Goal: Task Accomplishment & Management: Manage account settings

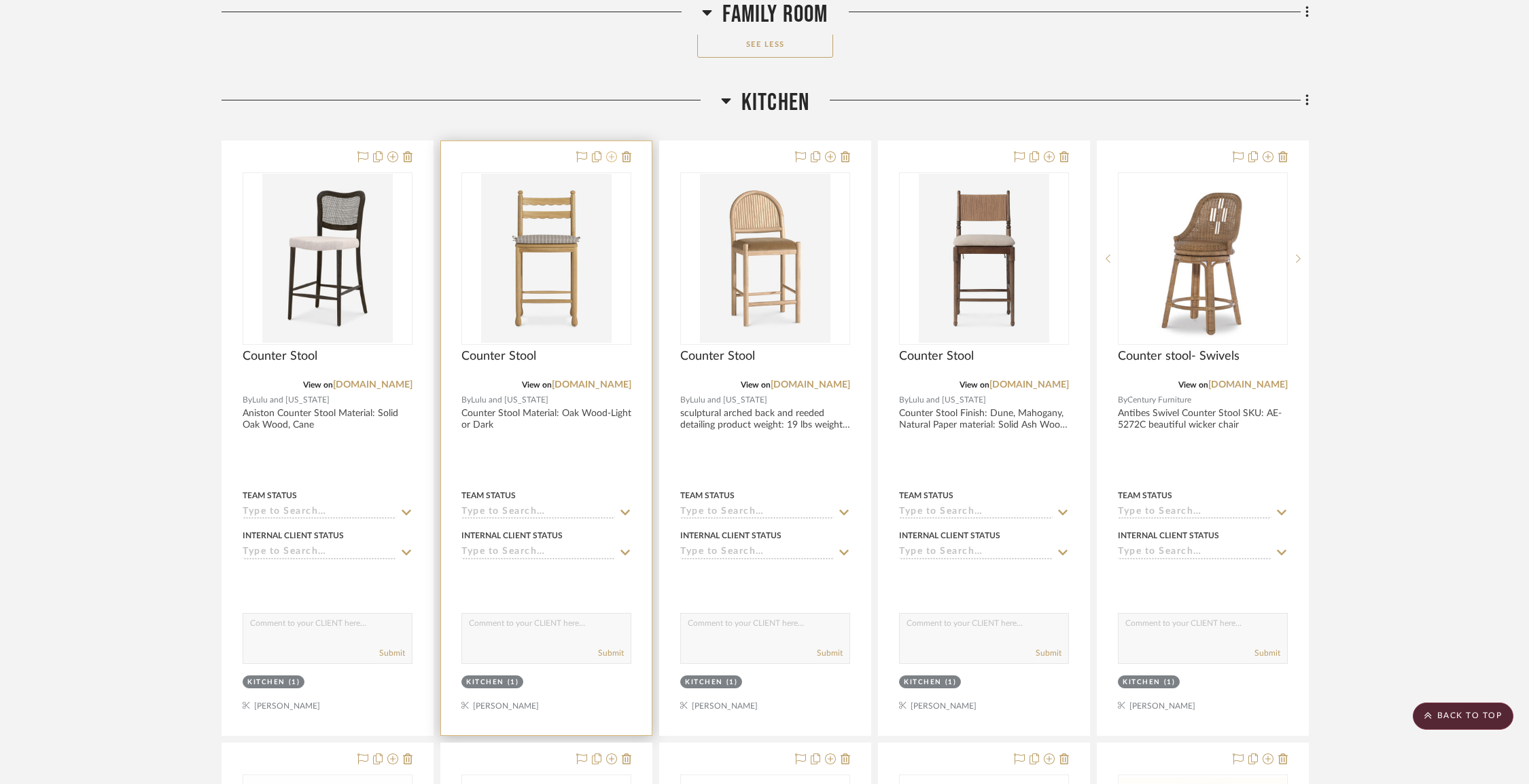
click at [613, 151] on icon at bounding box center [611, 156] width 11 height 11
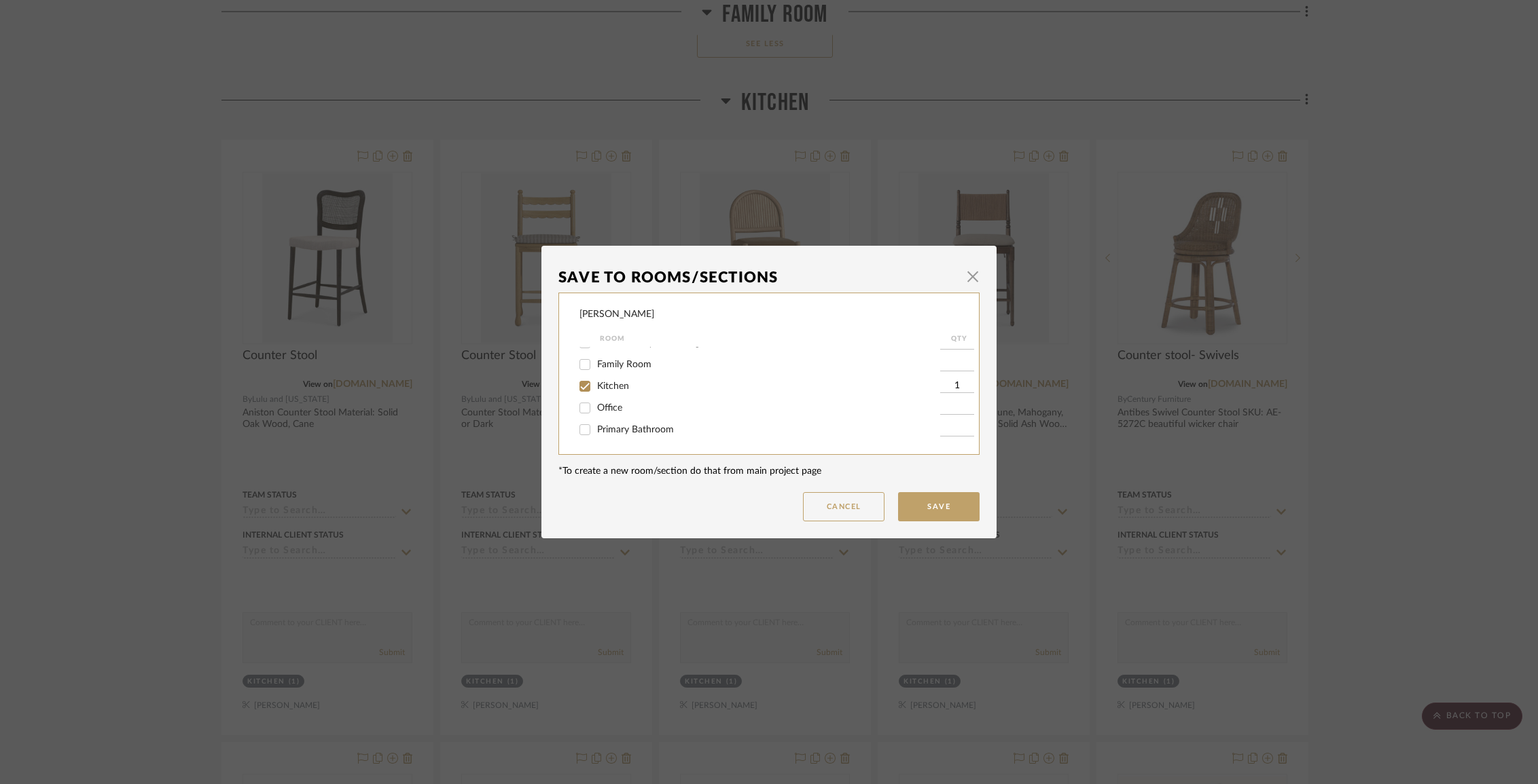
click at [609, 388] on span "Kitchen" at bounding box center [613, 387] width 32 height 10
click at [596, 388] on input "Kitchen" at bounding box center [585, 387] width 21 height 21
checkbox input "false"
click at [612, 435] on span "Items Not Selected" at bounding box center [637, 430] width 80 height 10
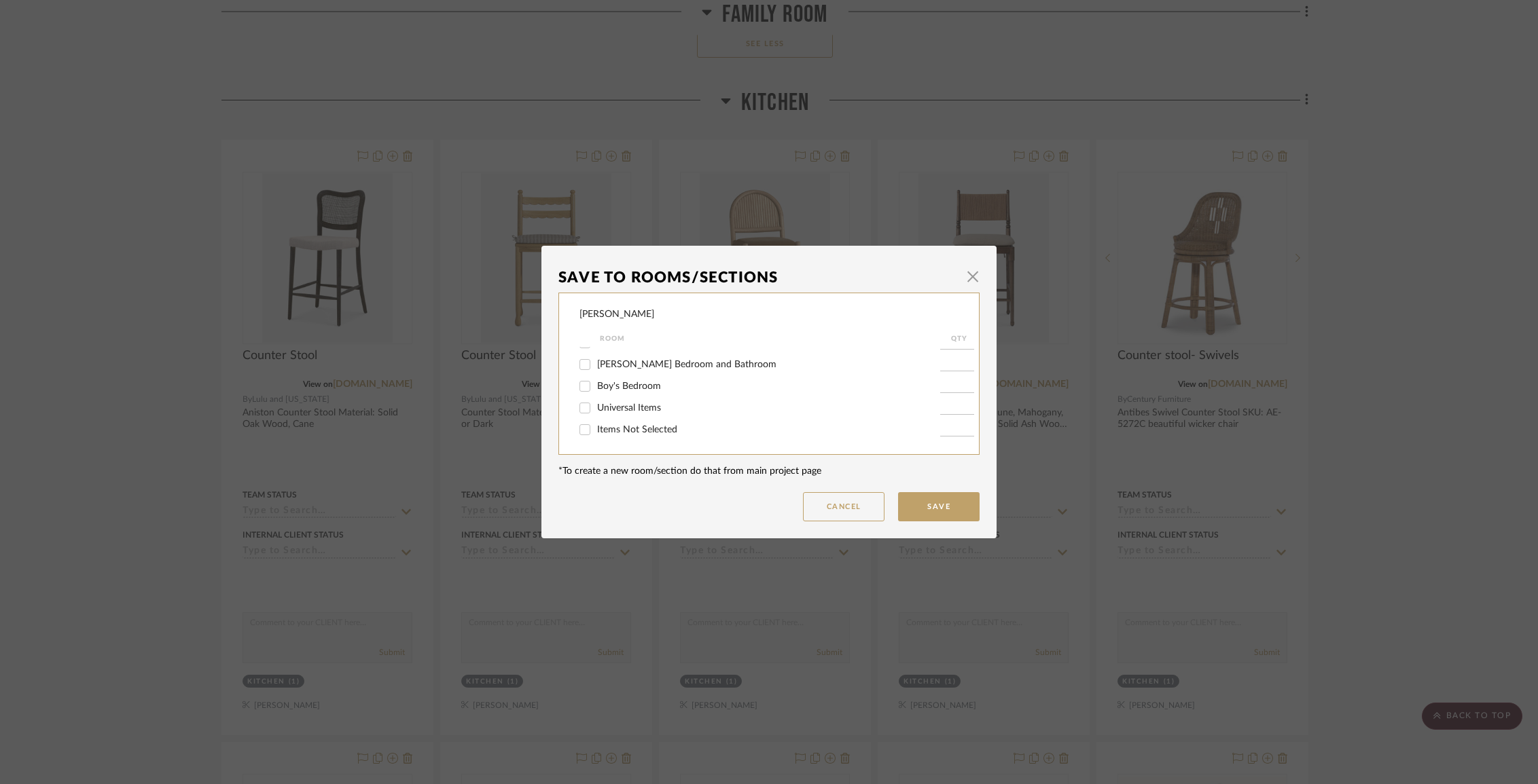
click at [596, 435] on input "Items Not Selected" at bounding box center [585, 430] width 21 height 21
checkbox input "true"
type input "1"
click at [926, 500] on button "Save" at bounding box center [939, 506] width 82 height 29
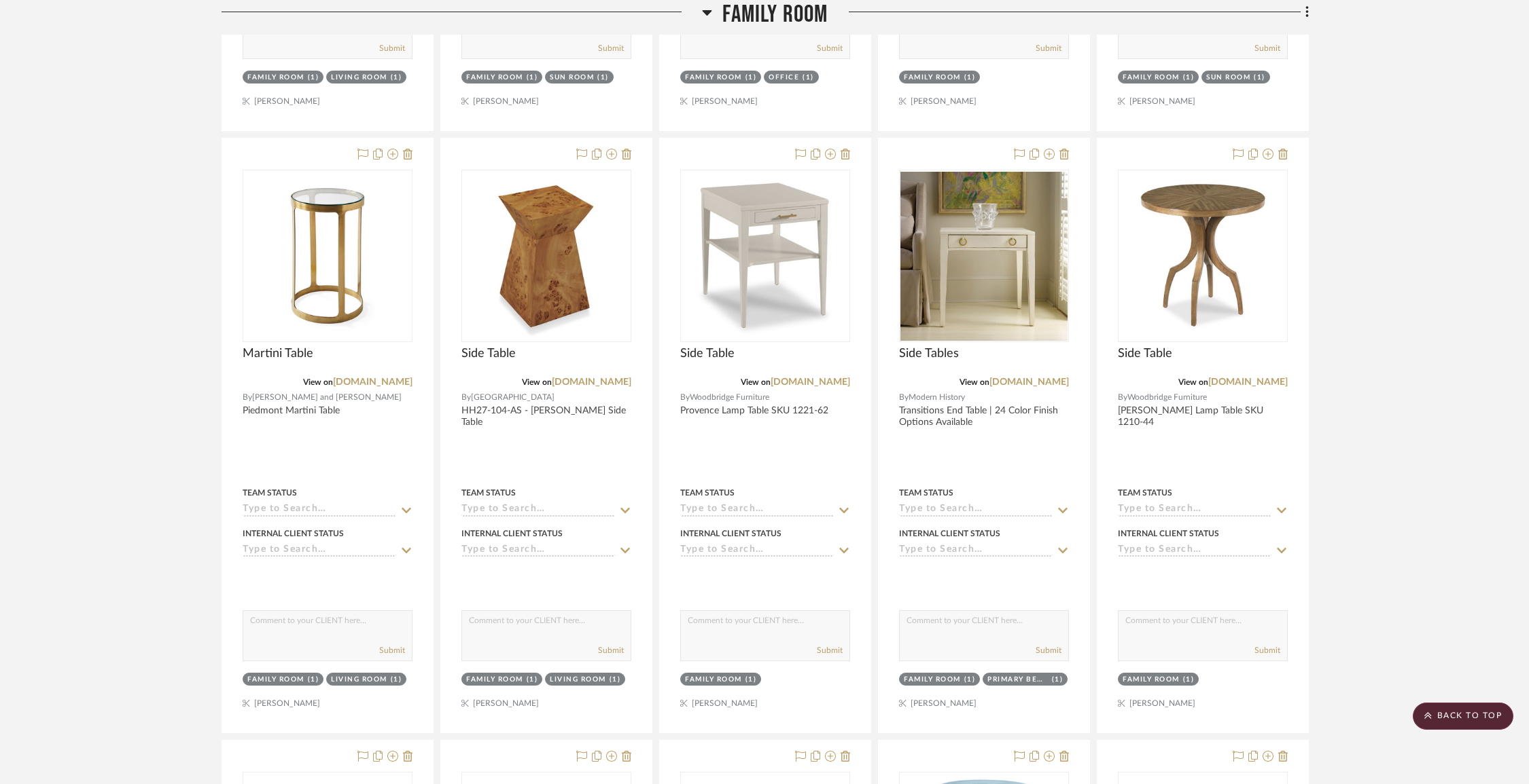
scroll to position [4198, 0]
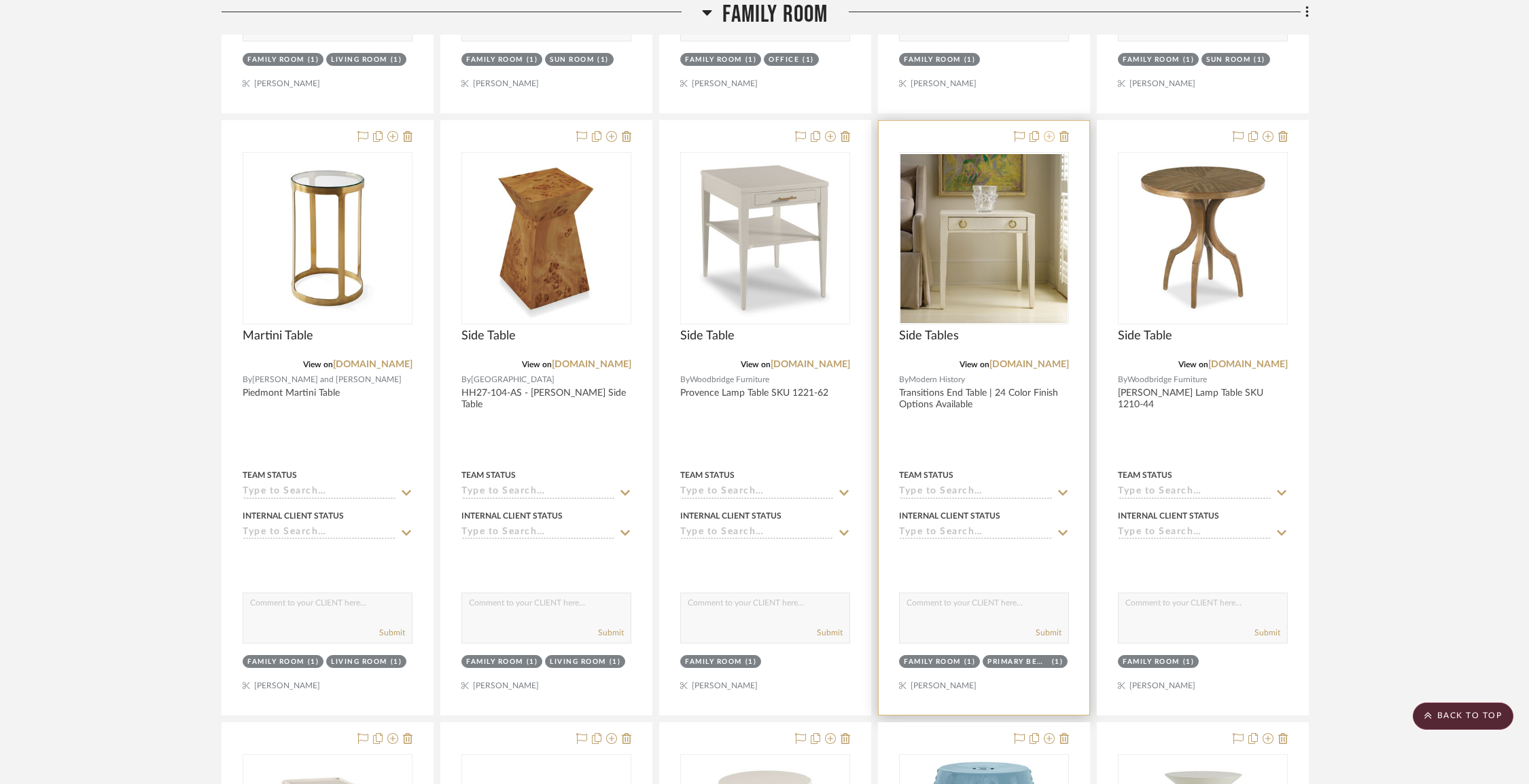
click at [1046, 131] on icon at bounding box center [1049, 136] width 11 height 11
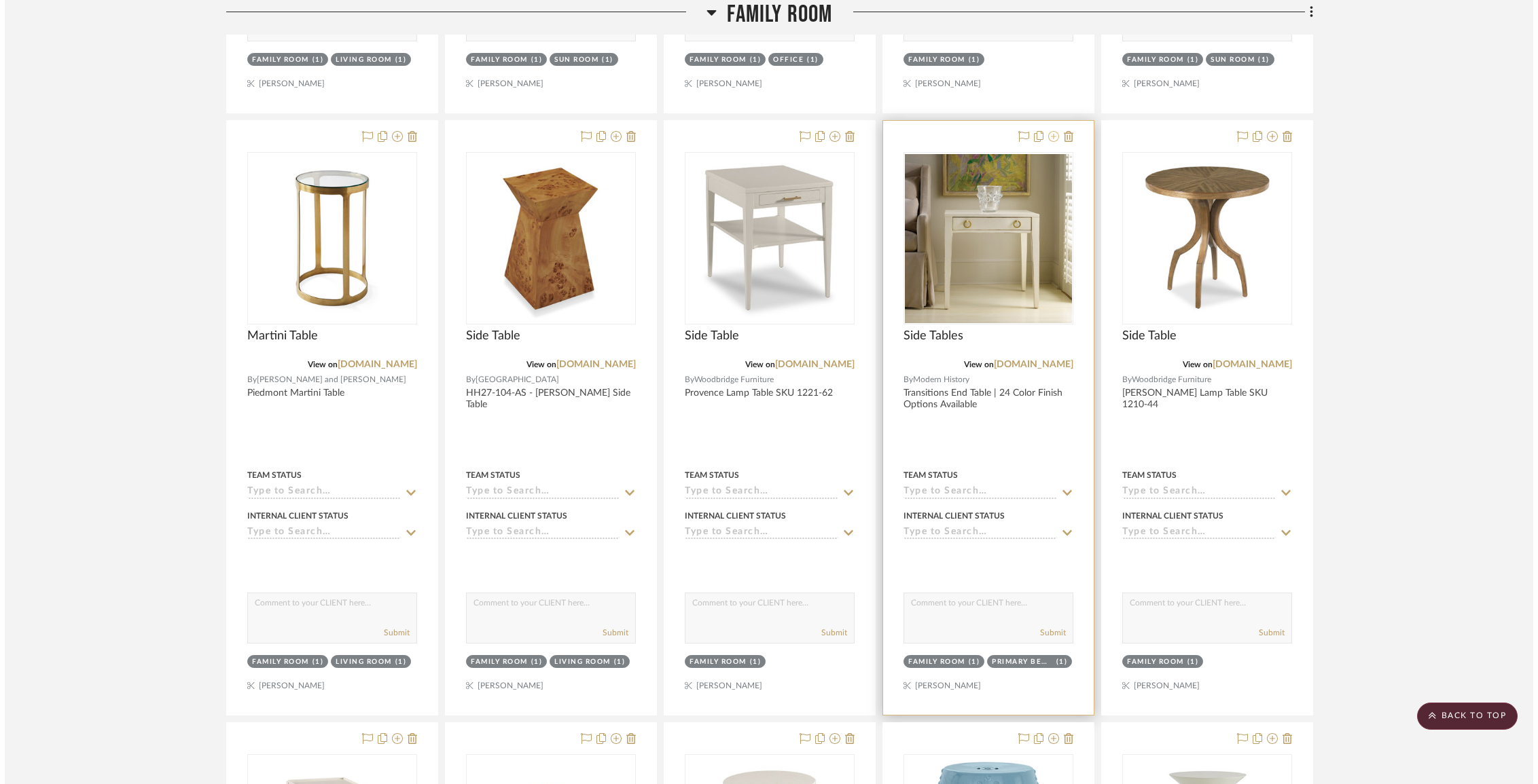
scroll to position [0, 0]
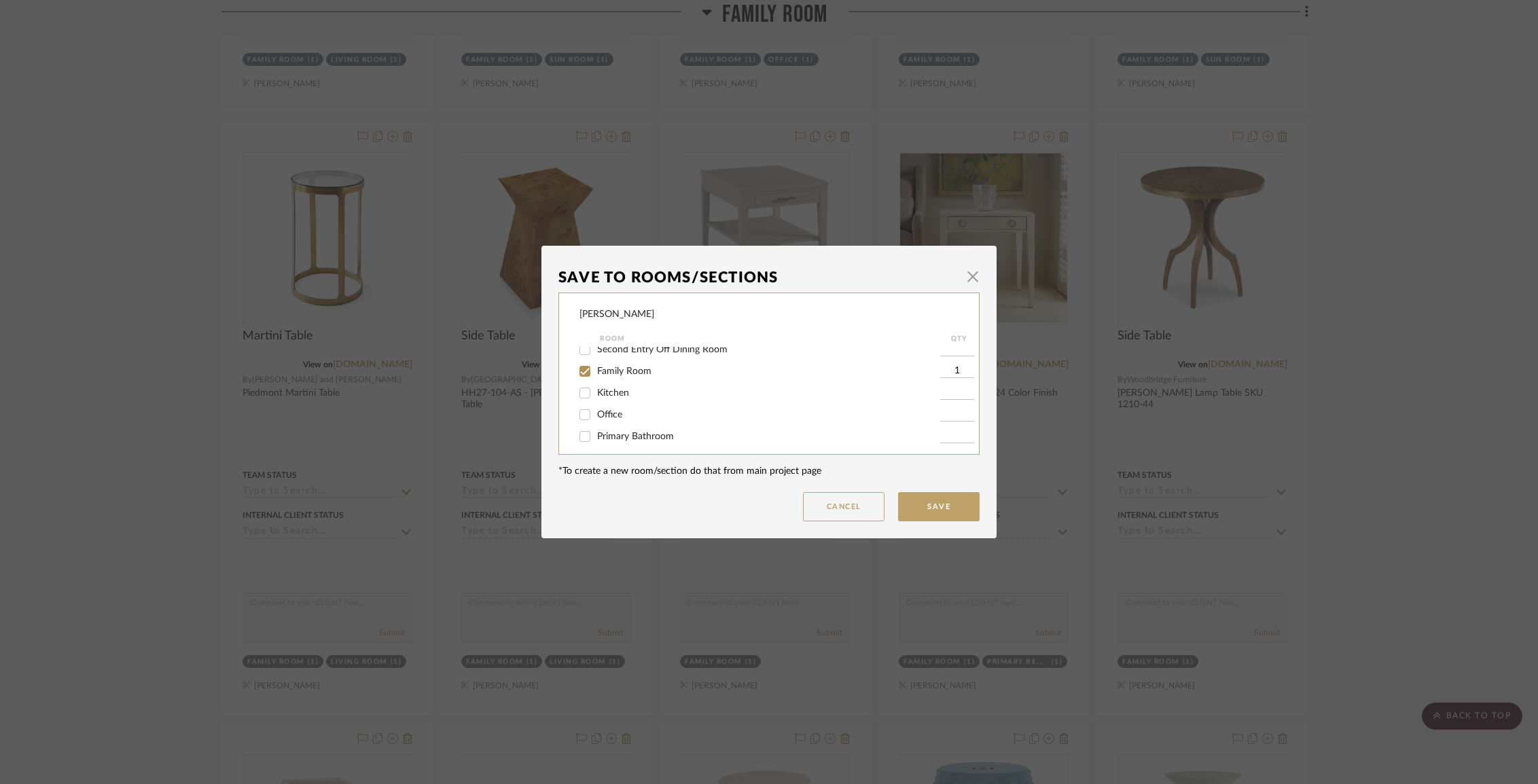
click at [636, 373] on span "Family Room" at bounding box center [625, 372] width 55 height 10
click at [596, 373] on input "Family Room" at bounding box center [585, 371] width 21 height 21
checkbox input "false"
click at [909, 503] on button "Save" at bounding box center [939, 506] width 82 height 29
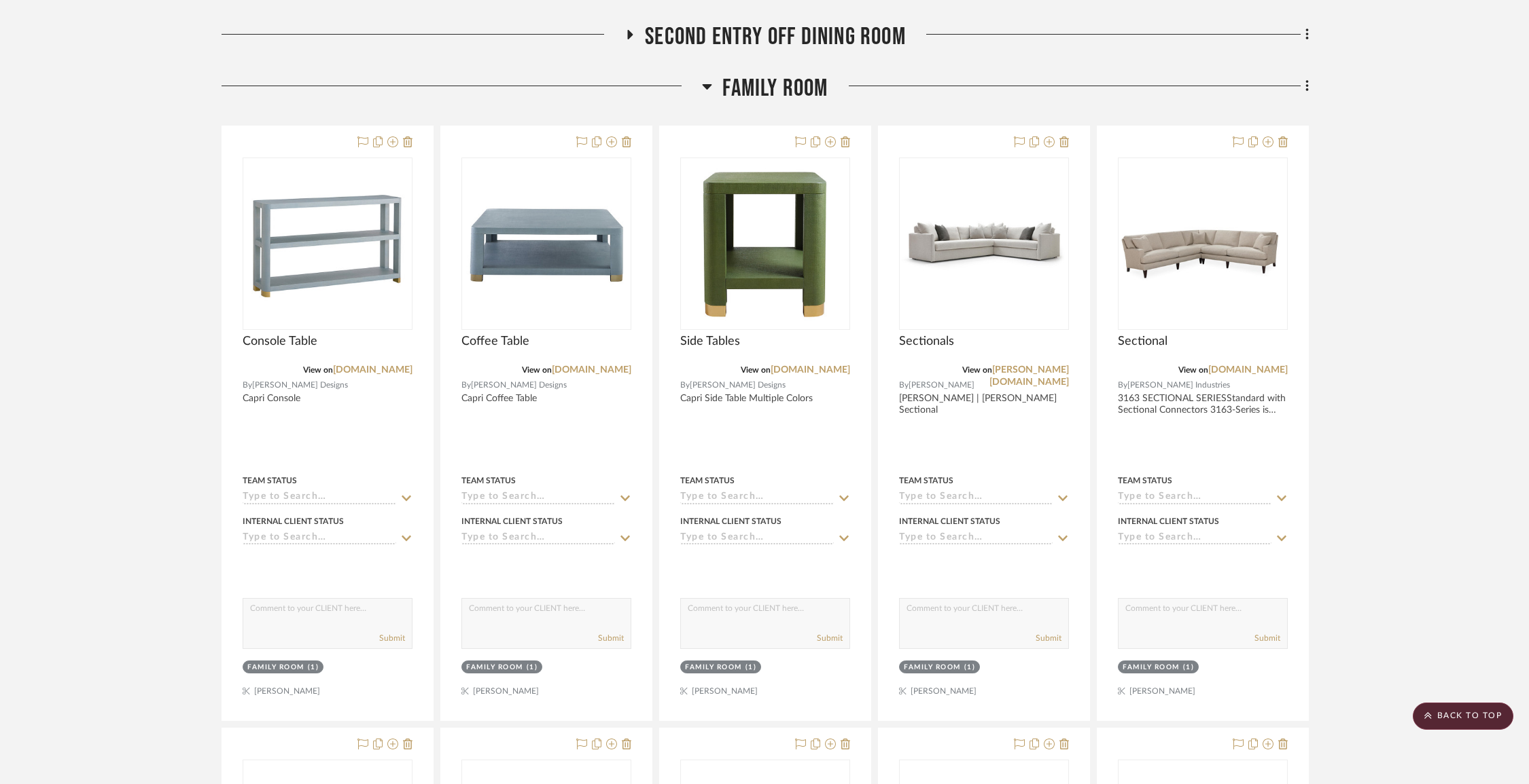
scroll to position [0, 0]
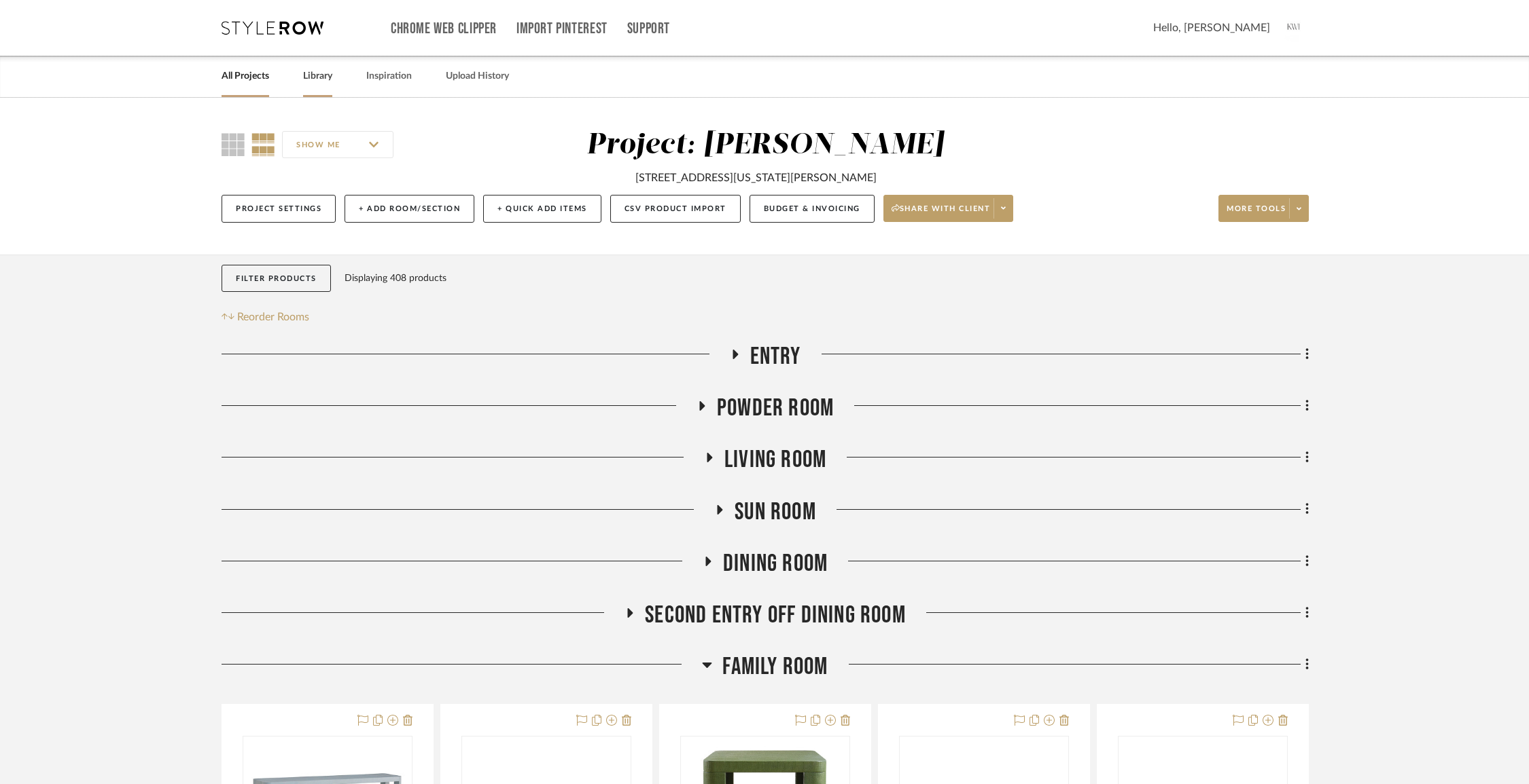
click at [323, 76] on link "Library" at bounding box center [317, 76] width 29 height 18
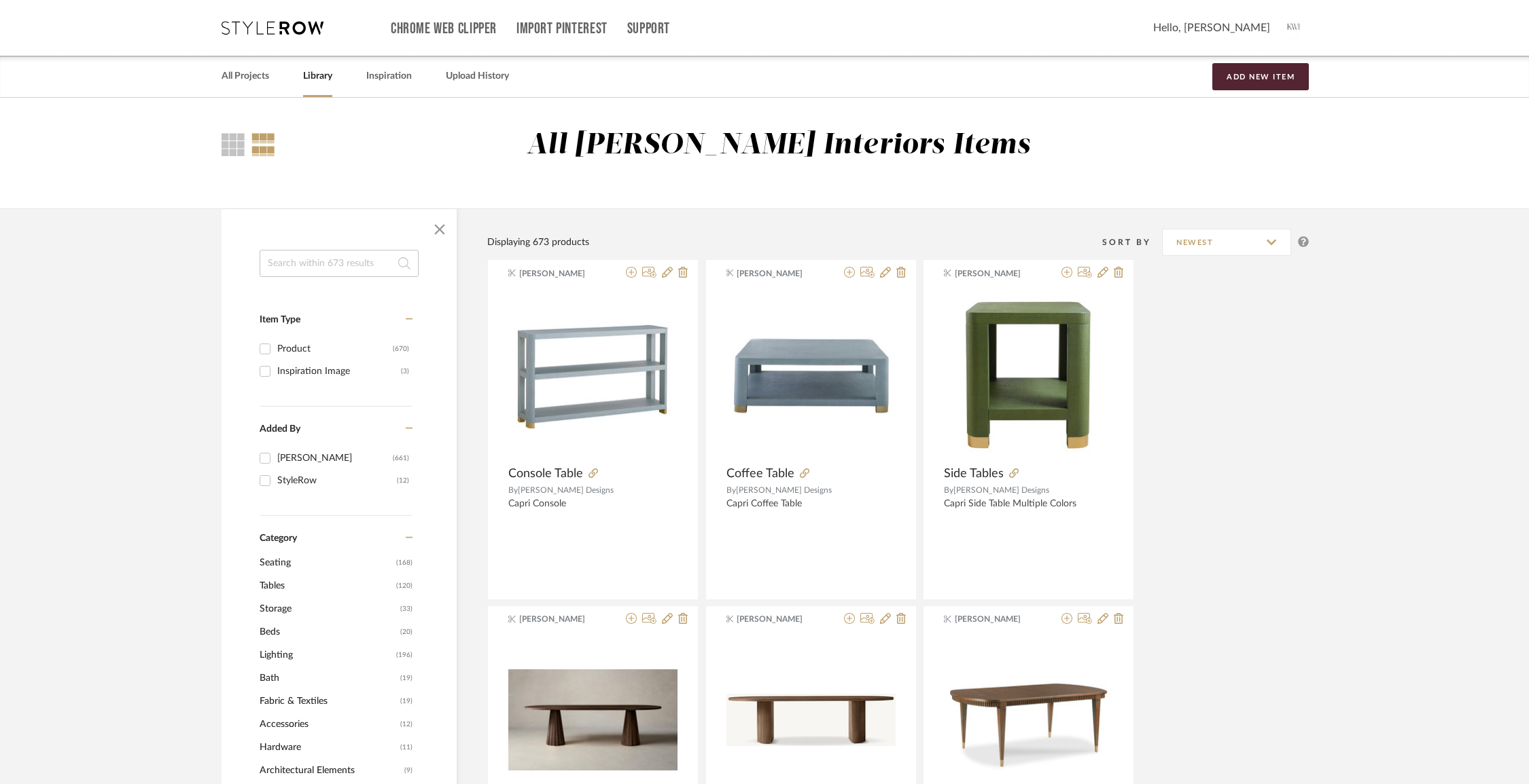
click at [315, 264] on input at bounding box center [339, 264] width 159 height 27
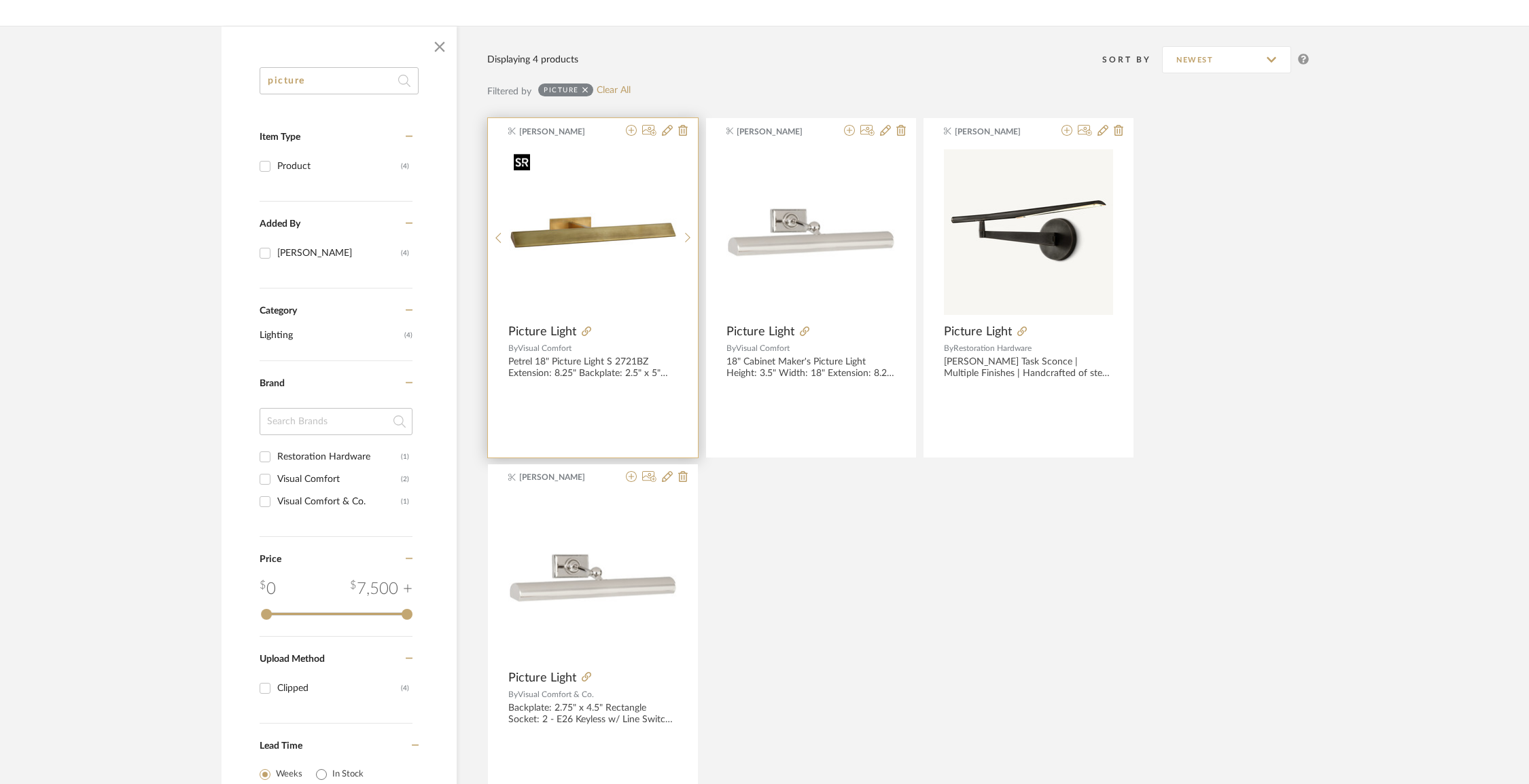
scroll to position [181, 0]
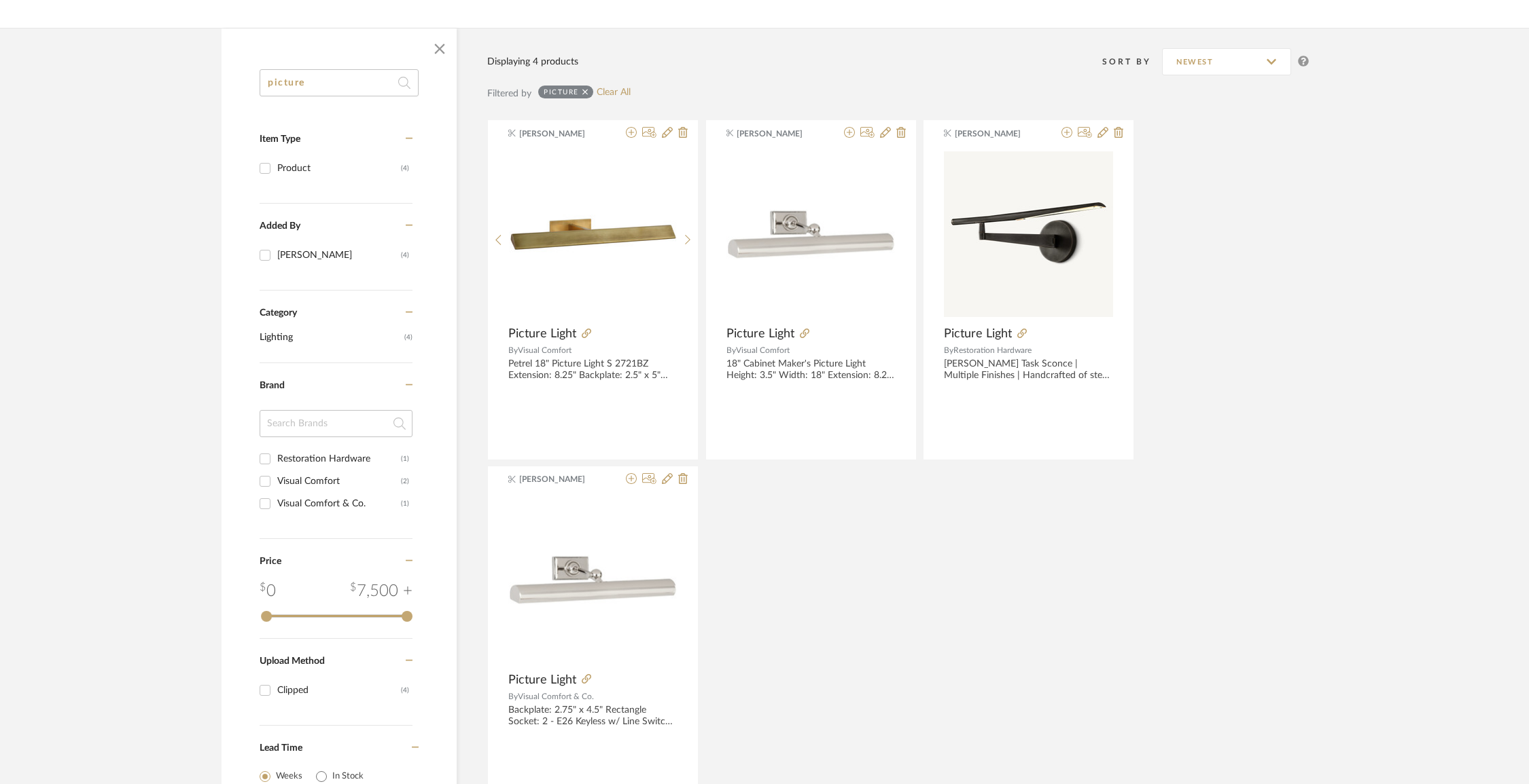
type input "picture"
